Goal: Task Accomplishment & Management: Manage account settings

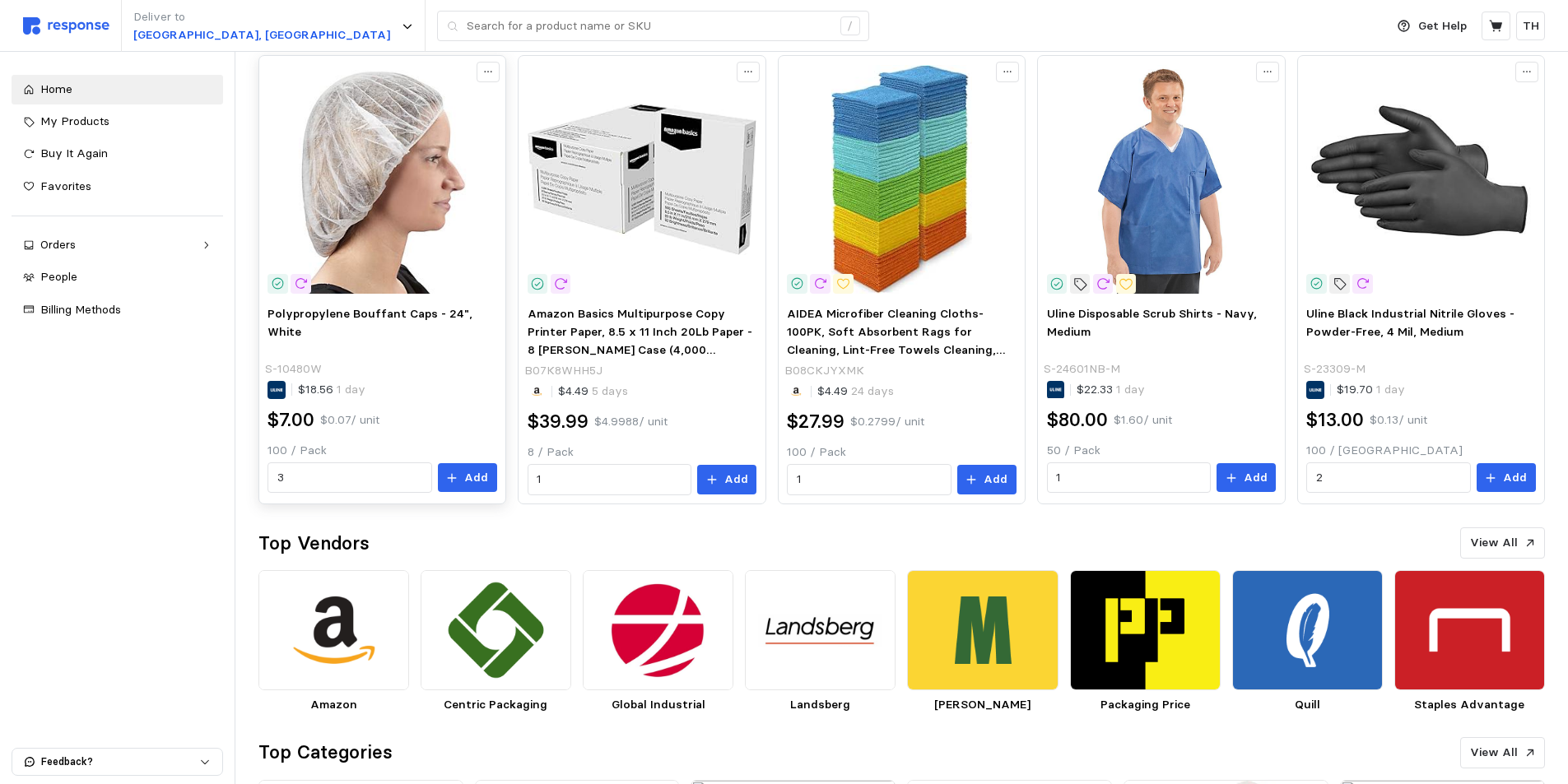
scroll to position [35, 0]
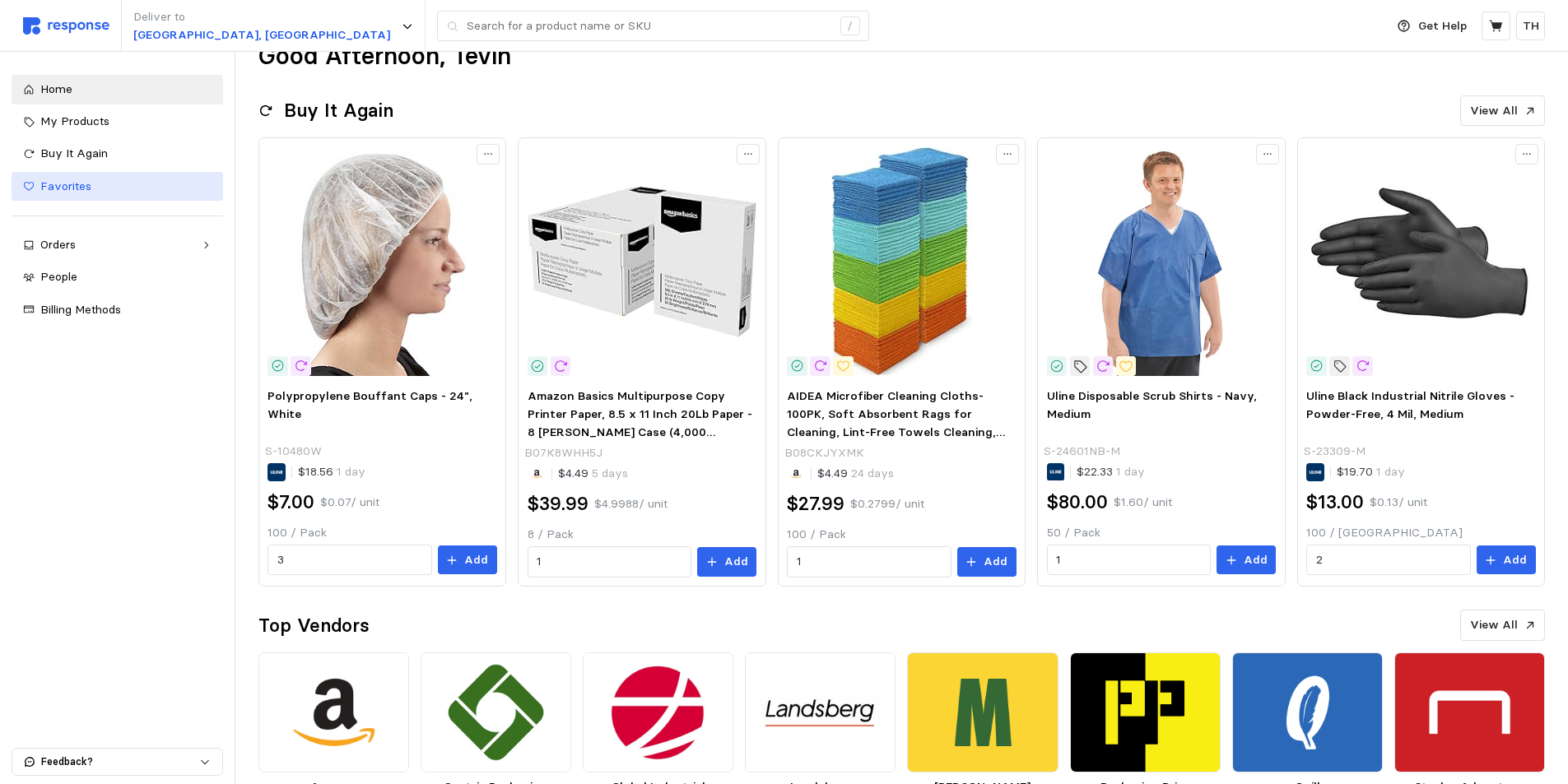
click at [114, 189] on div "Favorites" at bounding box center [126, 187] width 171 height 18
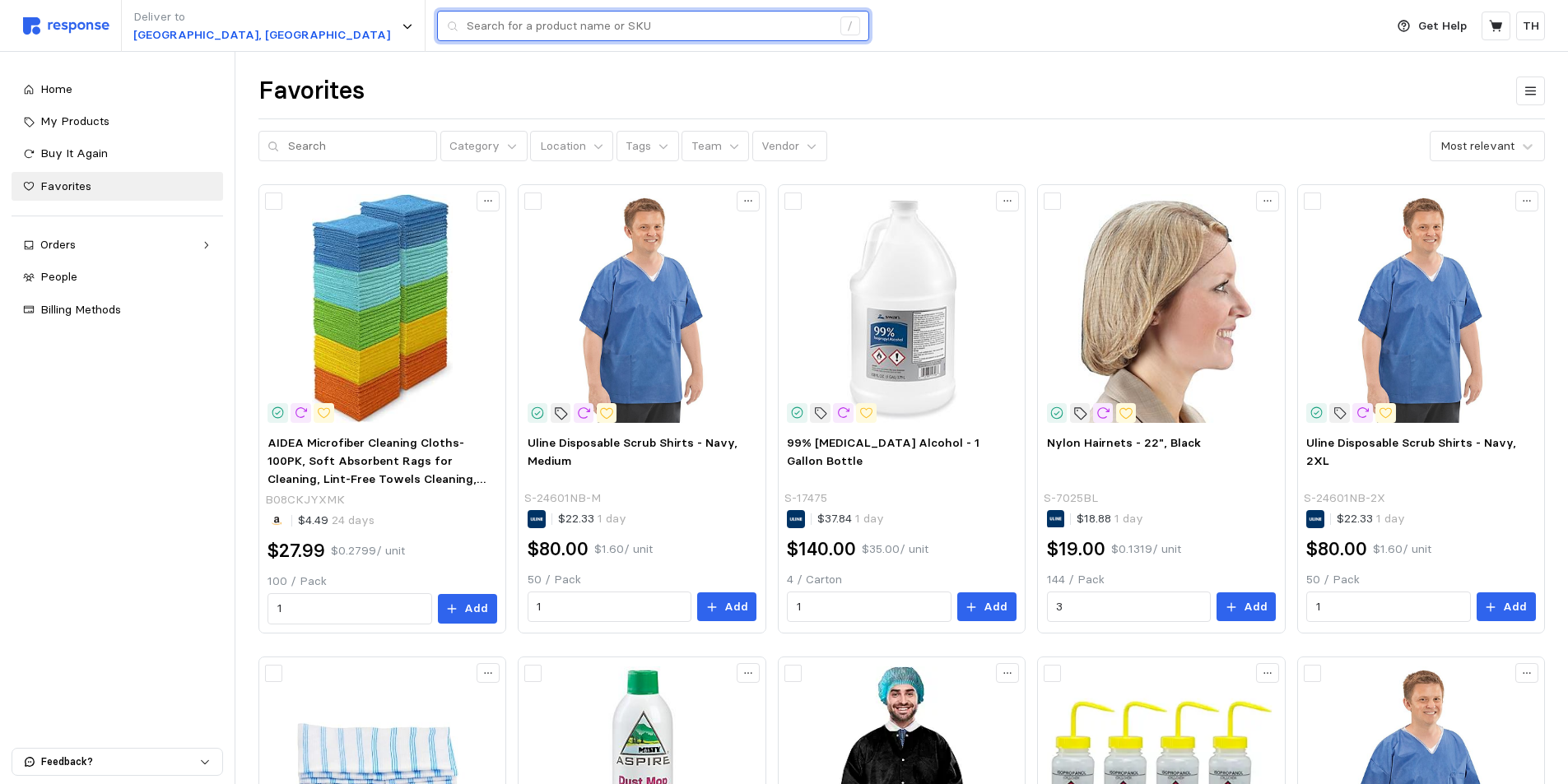
click at [467, 33] on input "text" at bounding box center [649, 26] width 365 height 30
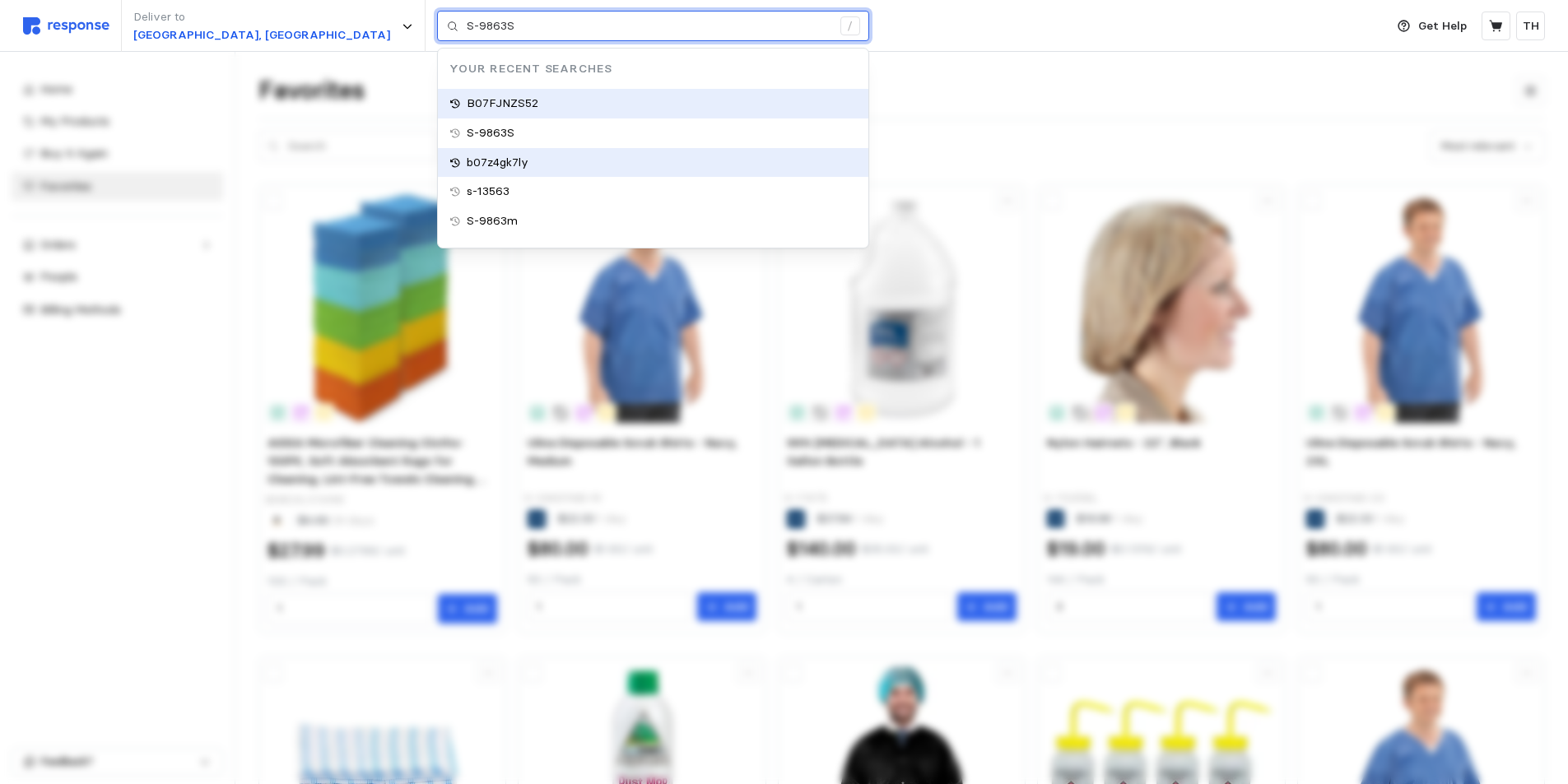
type input "b07z4gk7ly"
click at [438, 160] on div "b07z4gk7ly" at bounding box center [653, 163] width 431 height 30
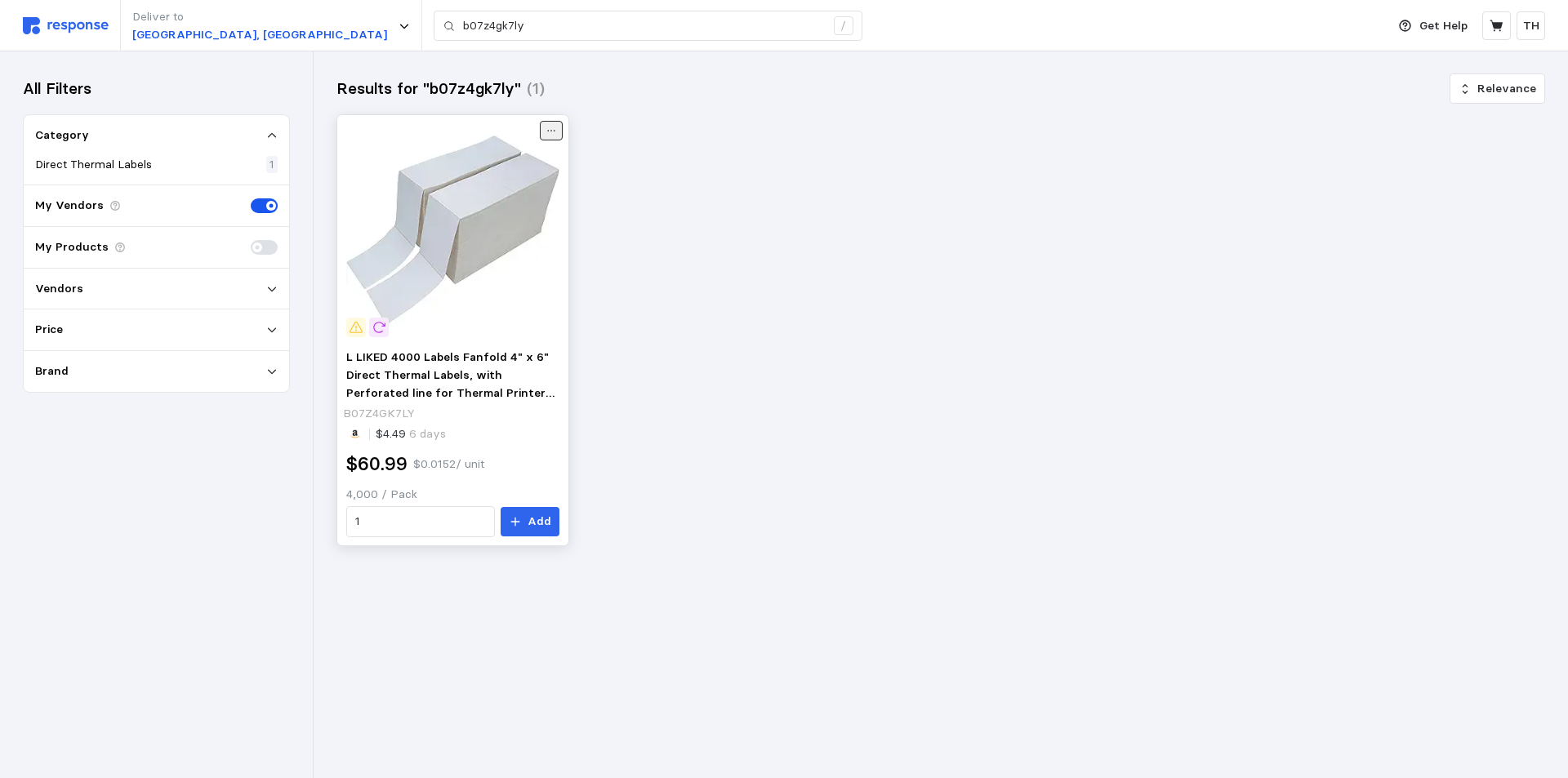
click at [555, 131] on icon at bounding box center [551, 131] width 7 height 2
click at [486, 172] on p "Favorite" at bounding box center [500, 165] width 101 height 18
click at [74, 30] on img at bounding box center [65, 25] width 86 height 17
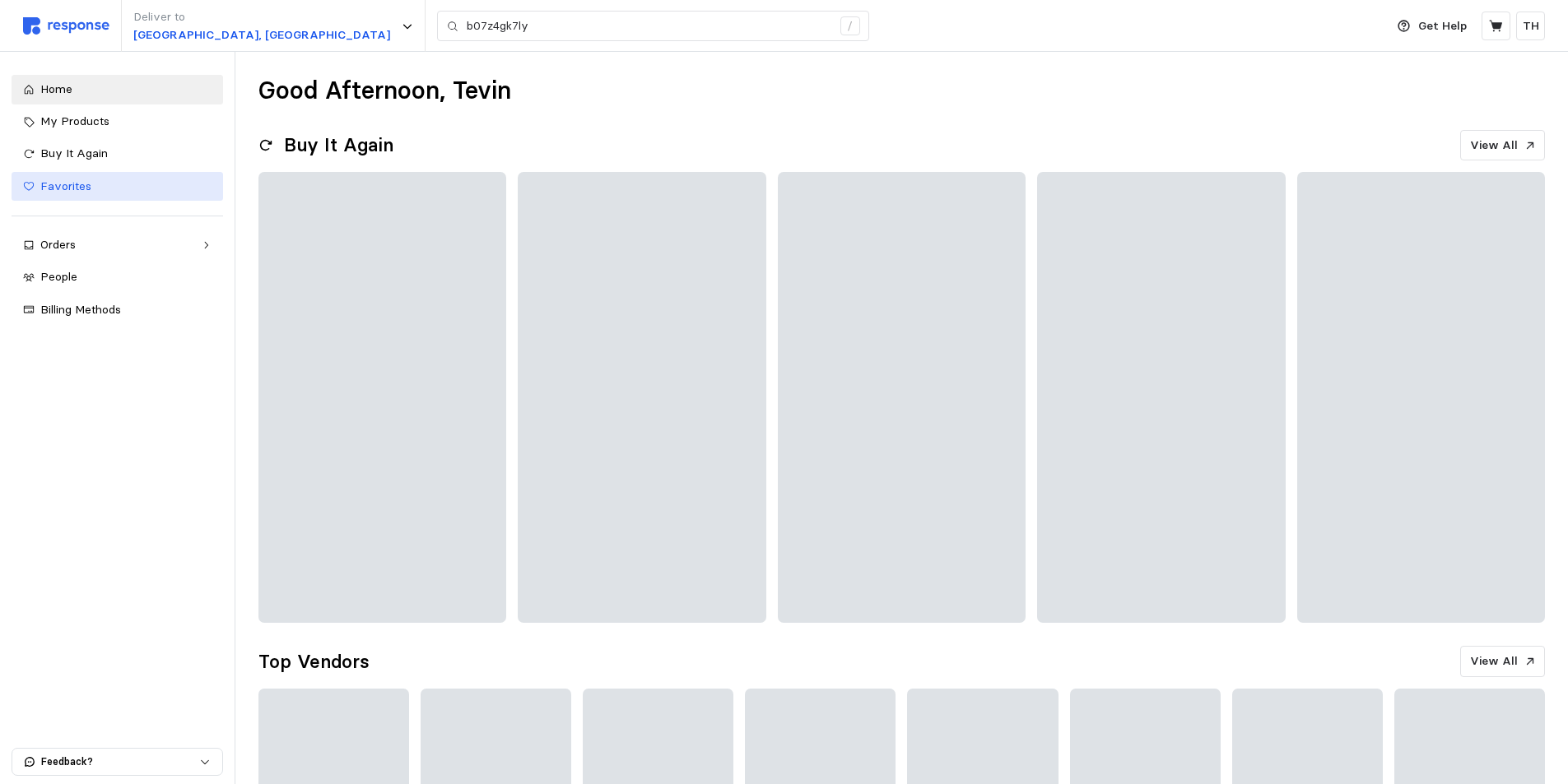
click at [104, 196] on link "Favorites" at bounding box center [117, 187] width 212 height 30
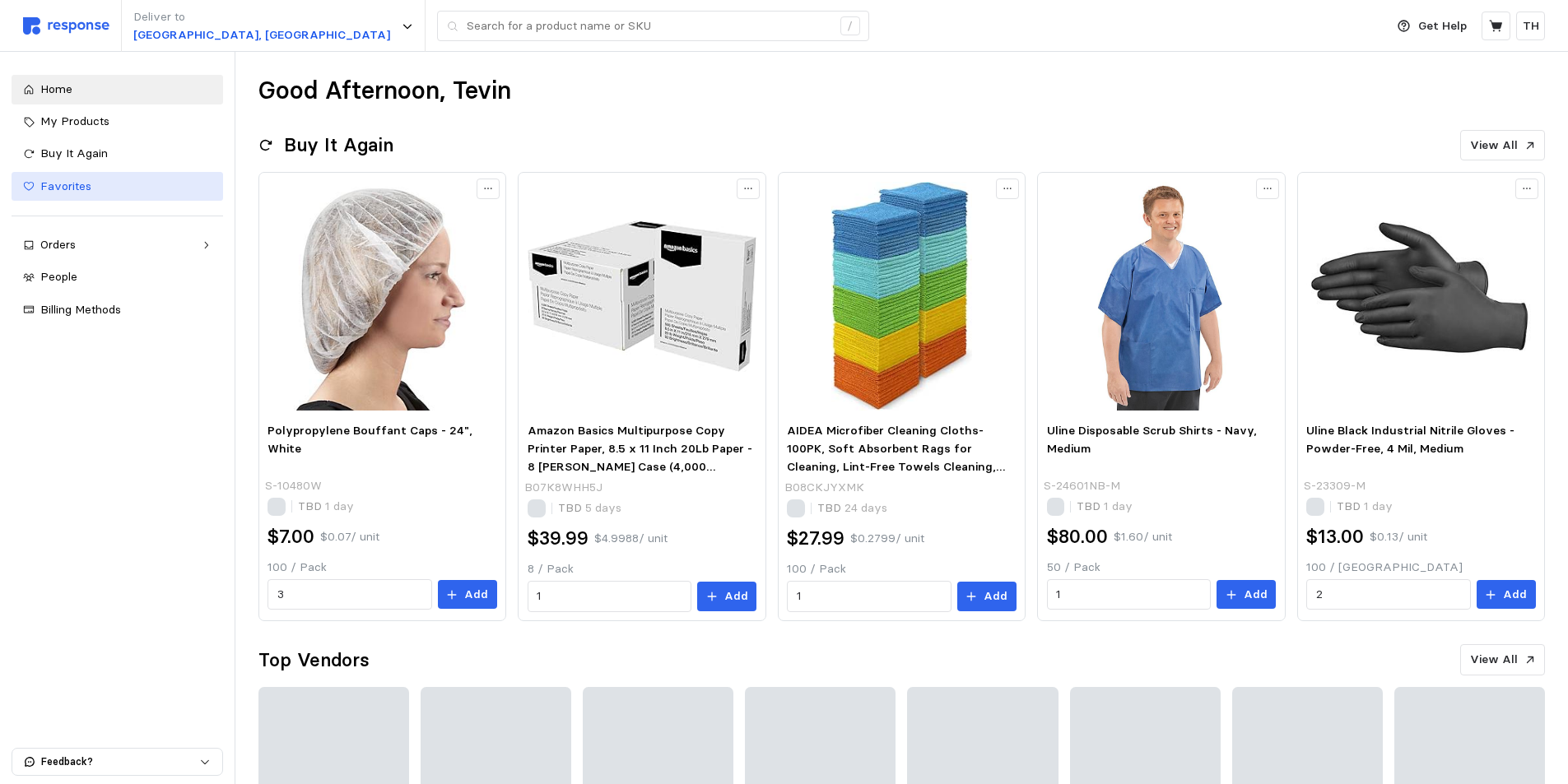
click at [117, 189] on div "Favorites" at bounding box center [126, 187] width 171 height 18
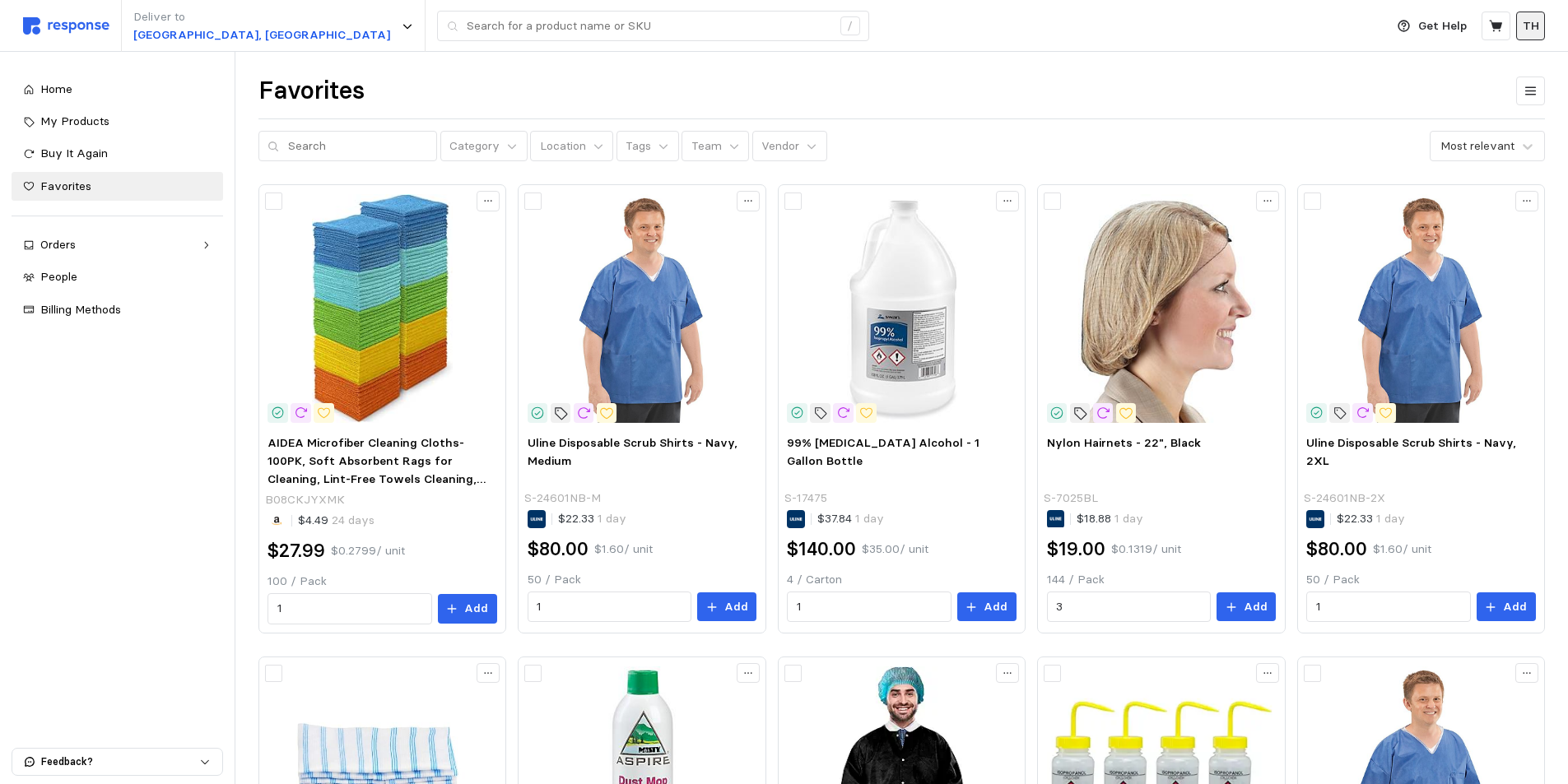
click at [1532, 36] on button "TH" at bounding box center [1530, 26] width 29 height 29
click at [1479, 101] on p "Logout" at bounding box center [1481, 95] width 105 height 18
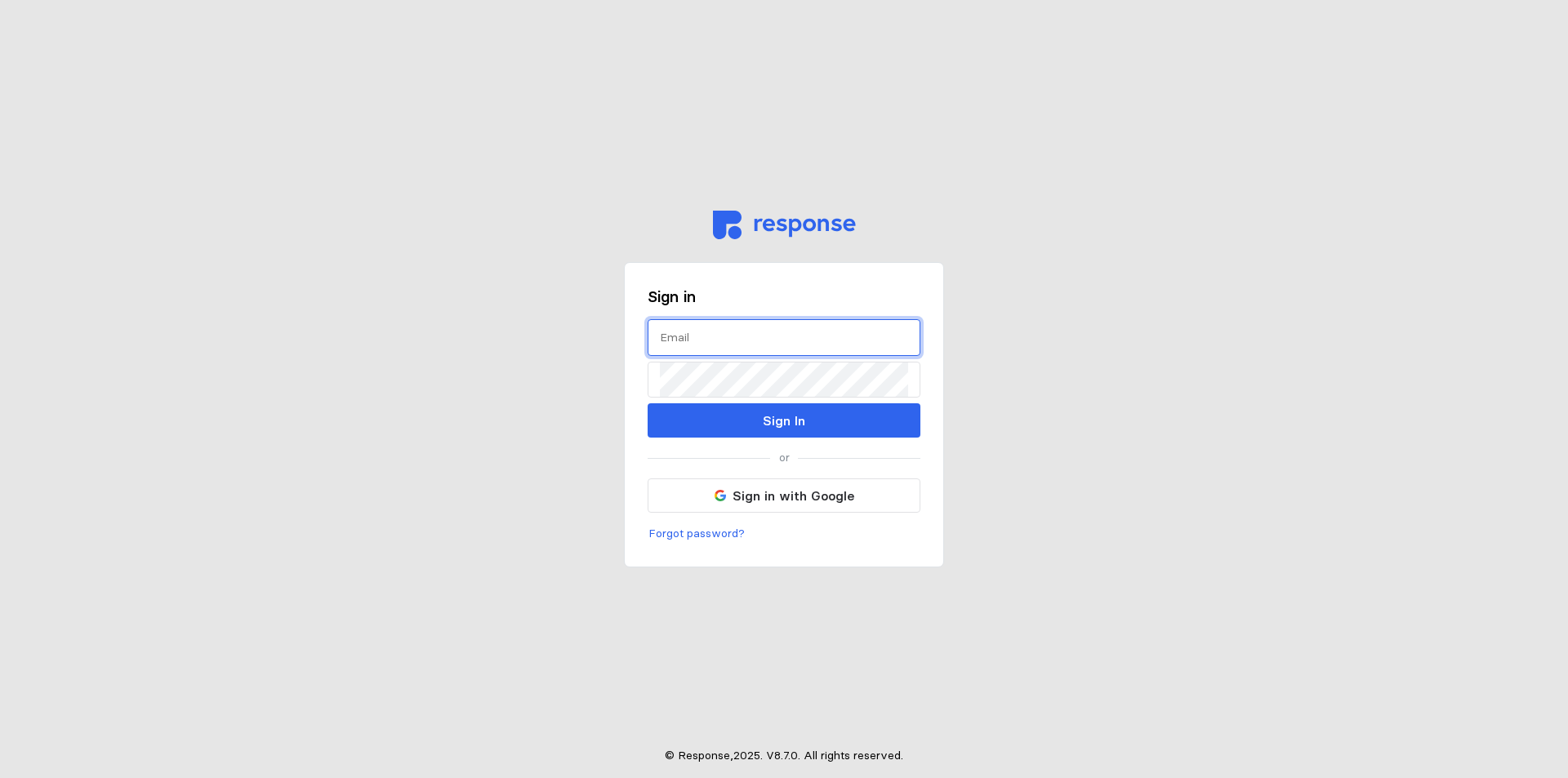
type input "tevin.hiatt@getnimbl.com"
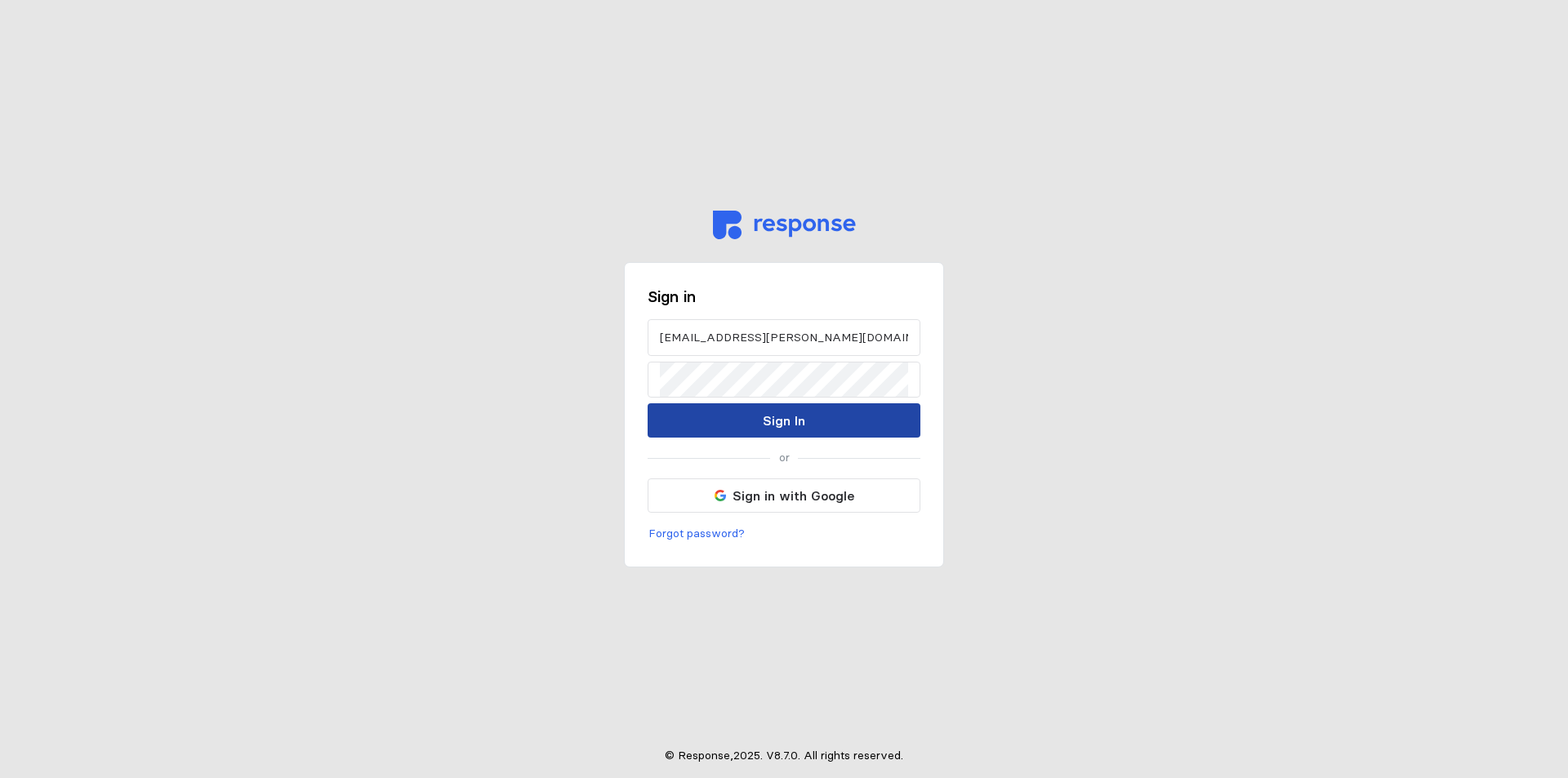
click at [741, 411] on button "Sign In" at bounding box center [784, 421] width 273 height 34
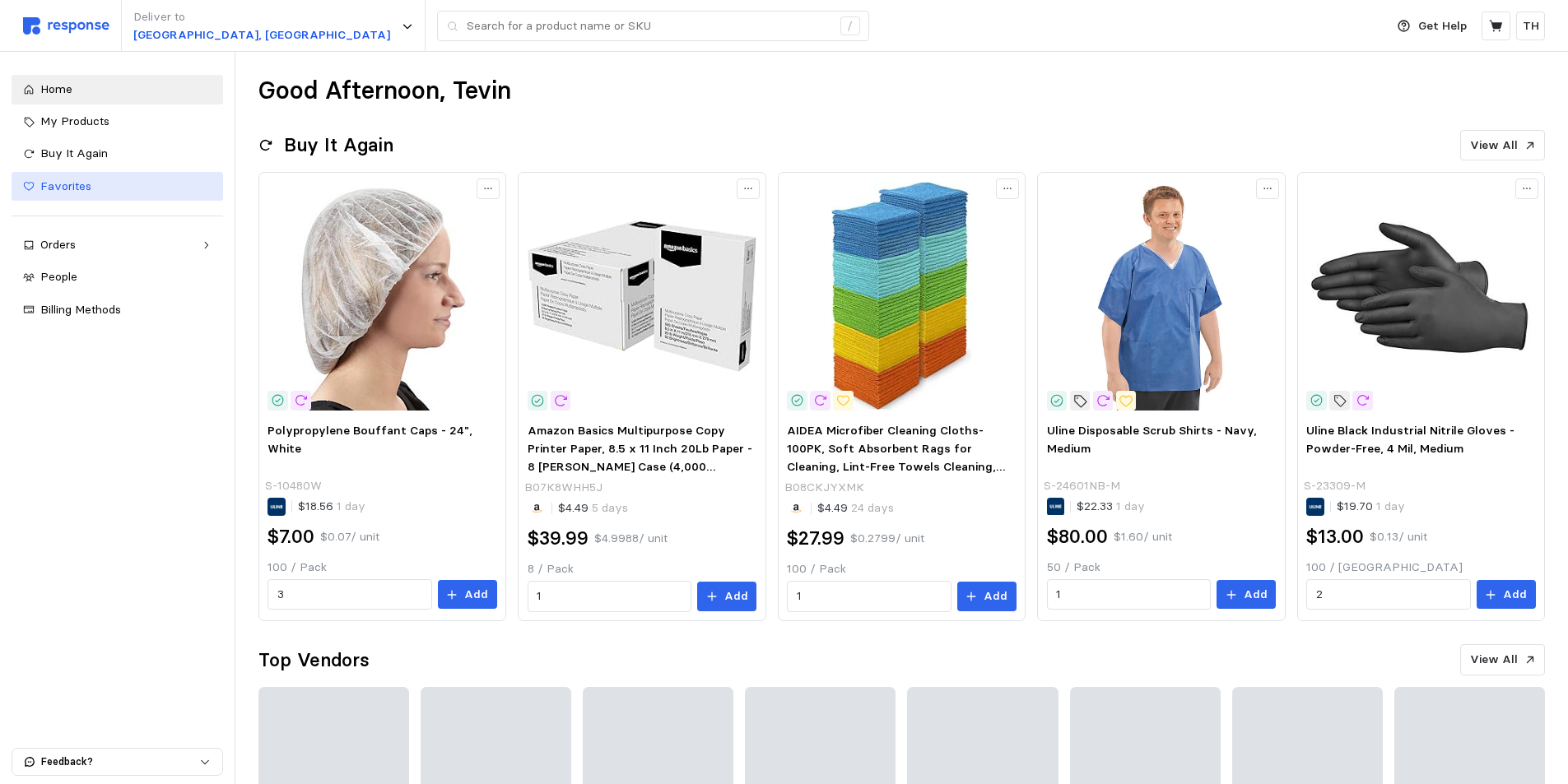
click at [85, 183] on span "Favorites" at bounding box center [66, 186] width 51 height 15
